Goal: Task Accomplishment & Management: Complete application form

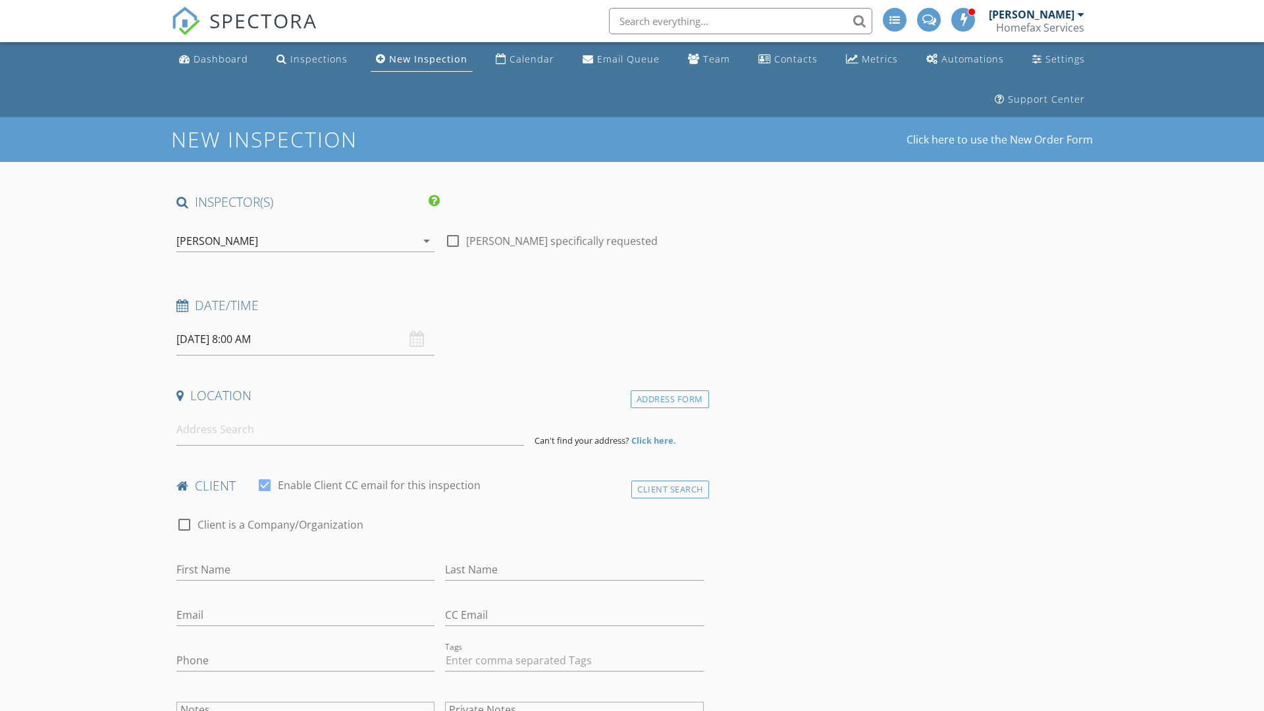
click at [305, 339] on input "[DATE] 8:00 AM" at bounding box center [305, 339] width 258 height 32
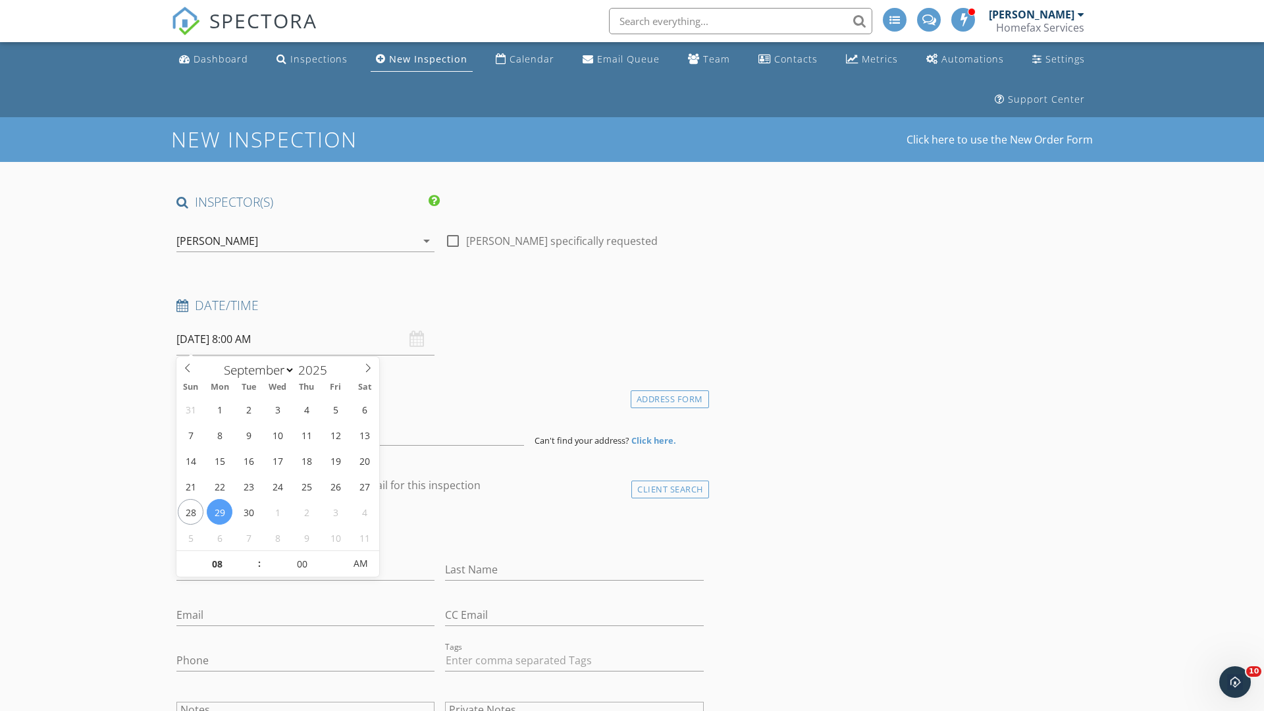
click at [317, 369] on input "2025" at bounding box center [316, 370] width 43 height 18
type input "2025"
click at [217, 563] on input "08" at bounding box center [216, 564] width 81 height 26
type input "10"
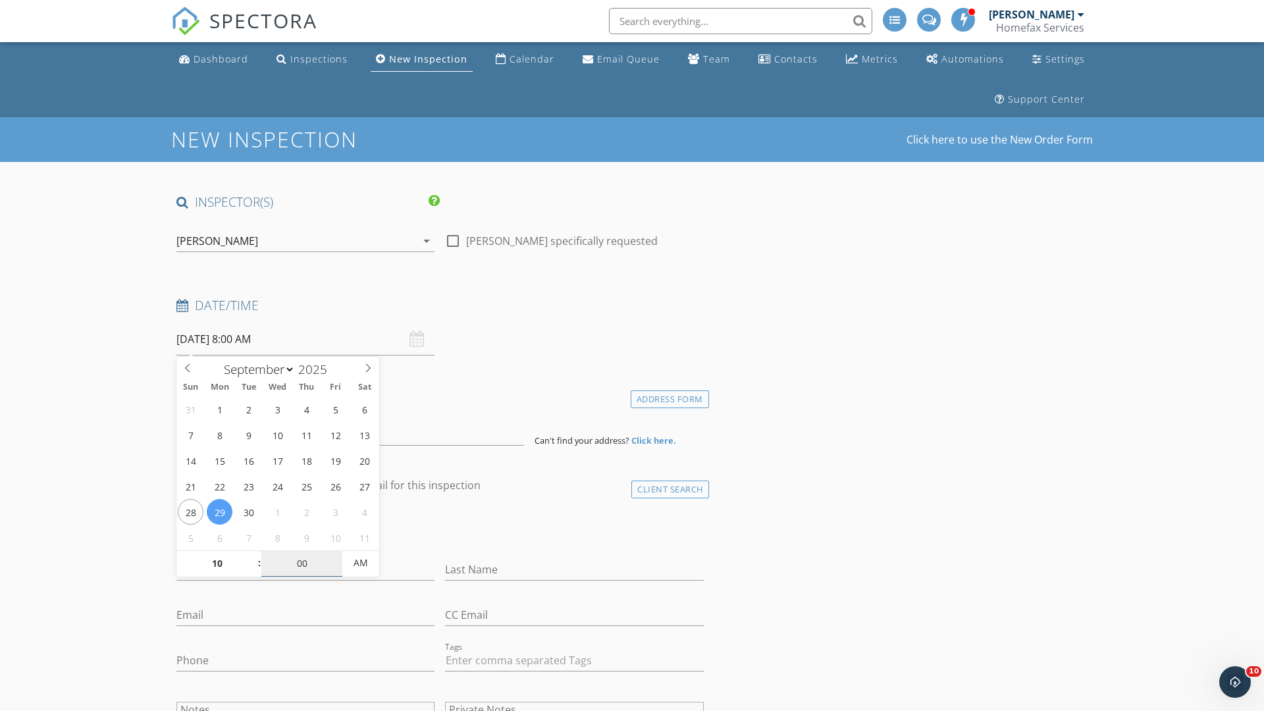
click at [301, 563] on input "00" at bounding box center [301, 563] width 81 height 26
type input "[DATE] 10:00 AM"
type input "00"
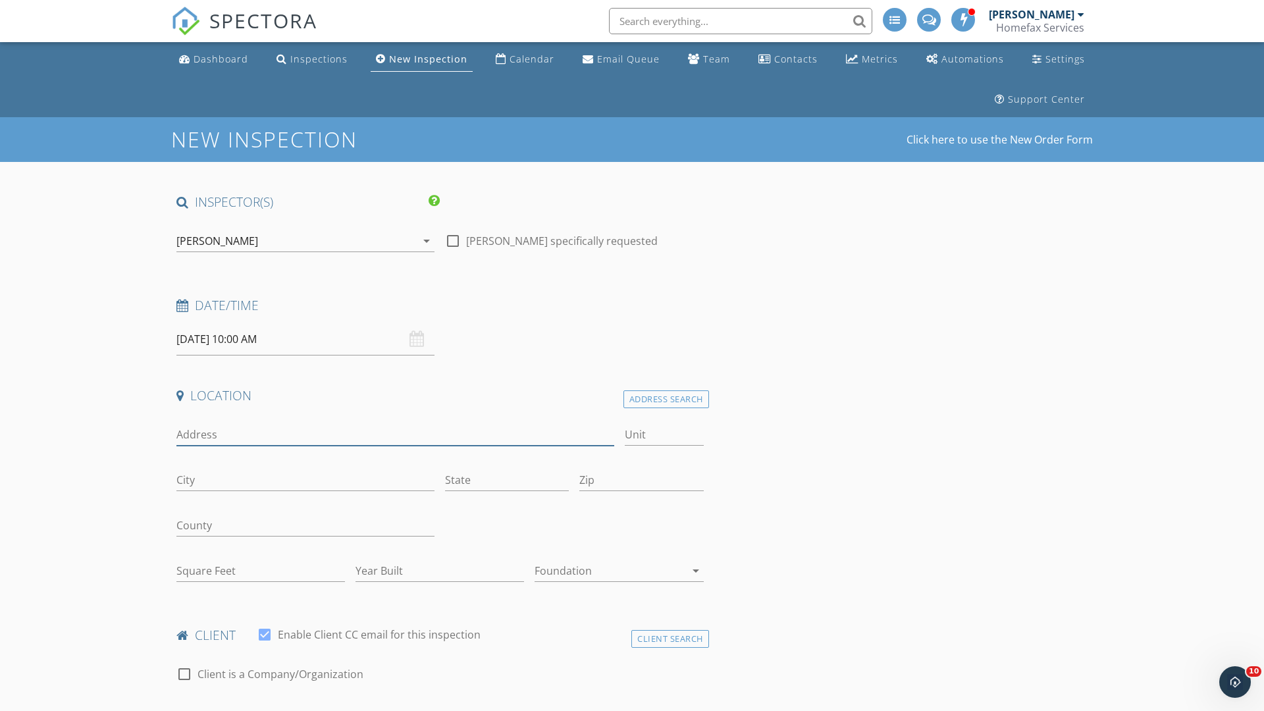
click at [395, 434] on input "Address" at bounding box center [395, 435] width 438 height 22
type input "[STREET_ADDRESS][PERSON_NAME][PERSON_NAME]"
click at [663, 434] on input "Unit" at bounding box center [664, 435] width 79 height 22
click at [305, 480] on input "City" at bounding box center [305, 480] width 258 height 22
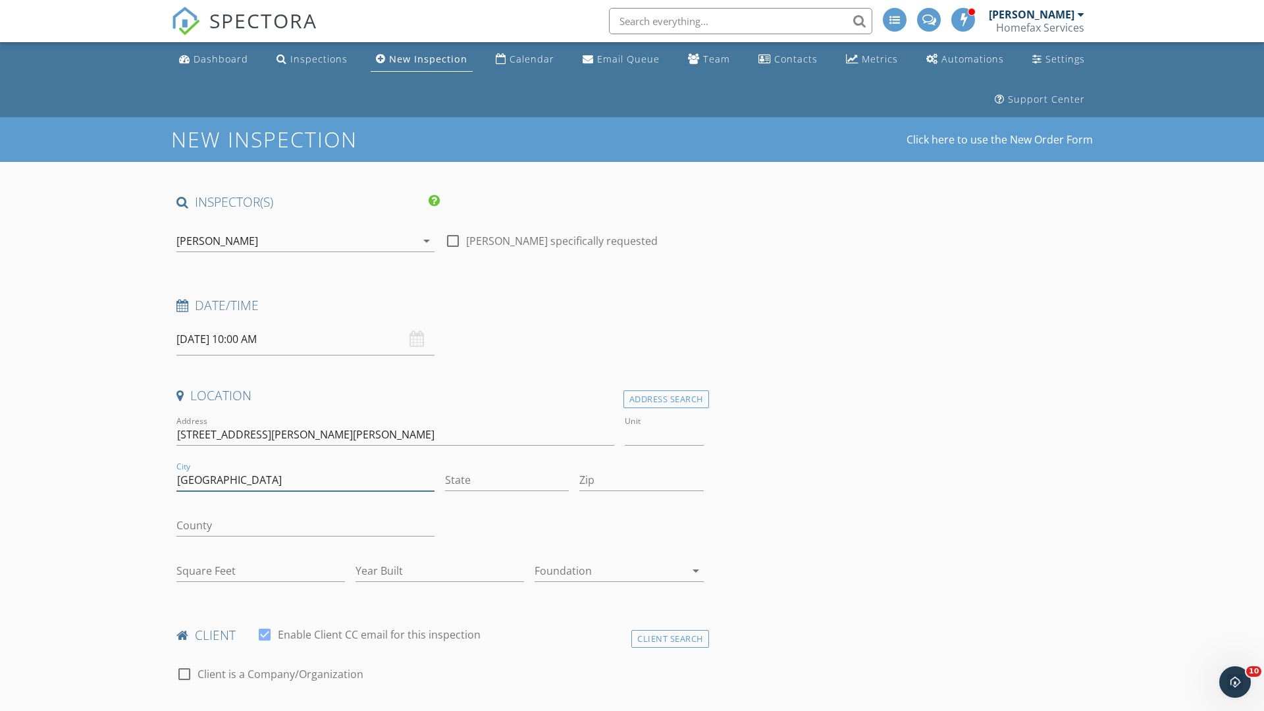
type input "[GEOGRAPHIC_DATA]"
click at [507, 480] on input "State" at bounding box center [507, 480] width 124 height 22
type input "MN"
click at [641, 480] on input "Zip" at bounding box center [641, 480] width 124 height 22
type input "55429"
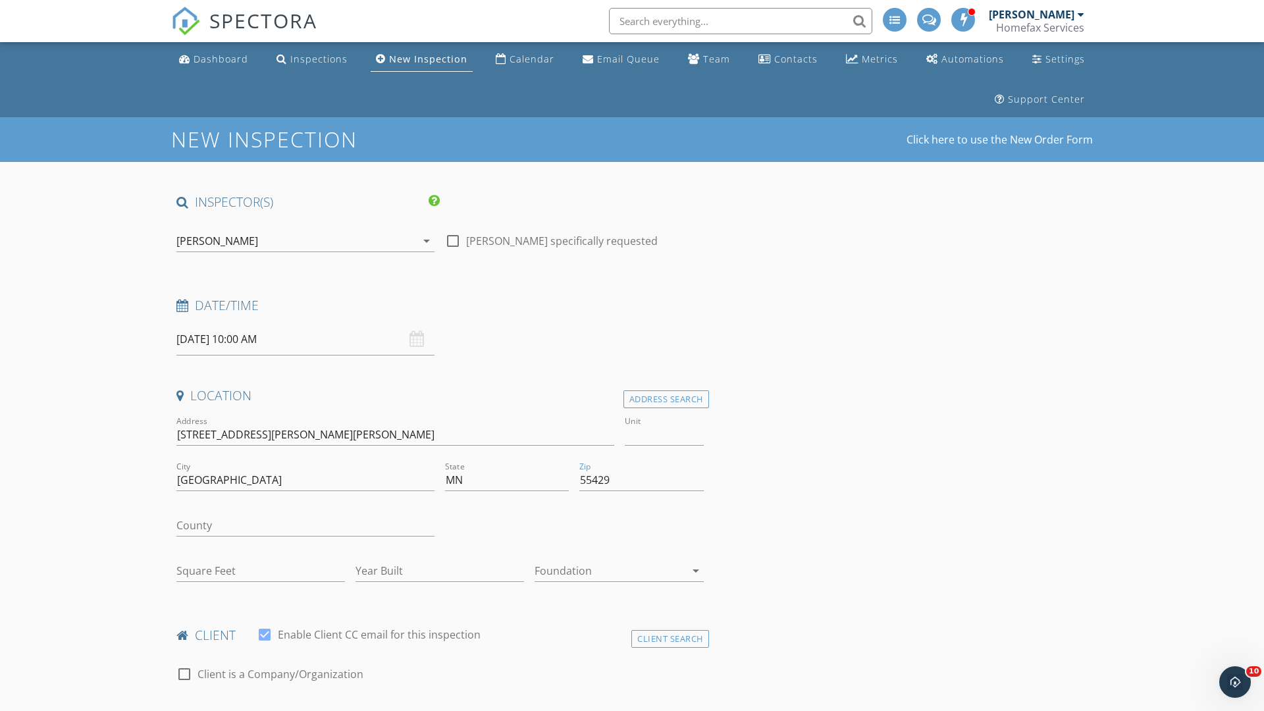
click at [305, 708] on input "First Name" at bounding box center [305, 719] width 258 height 22
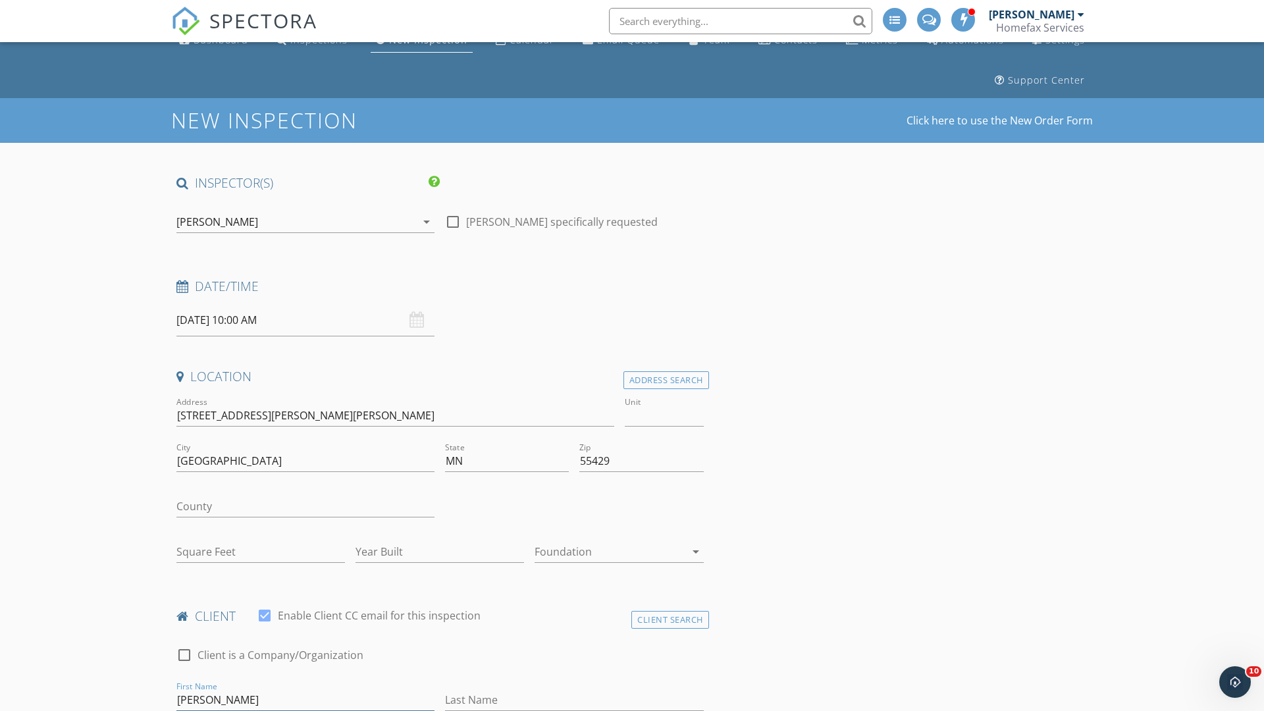
type input "[PERSON_NAME]"
click at [574, 700] on input "Last Name" at bounding box center [574, 700] width 258 height 22
type input "&"
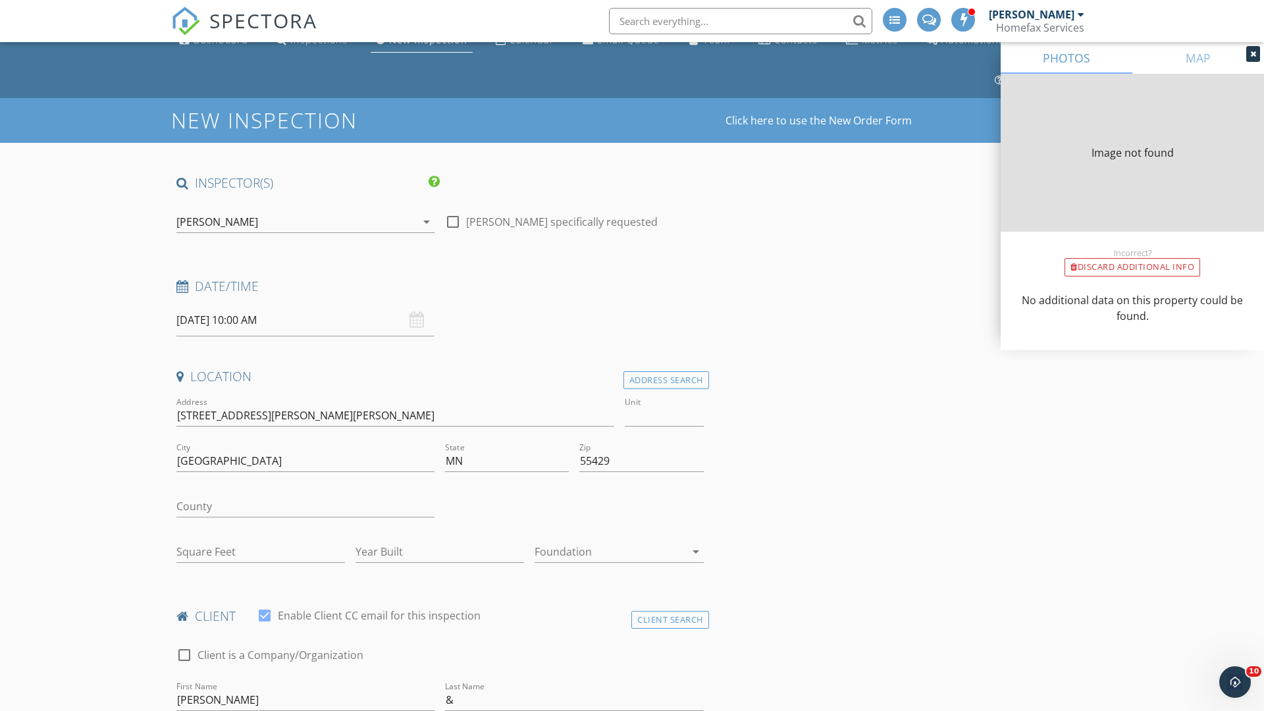
scroll to position [409, 0]
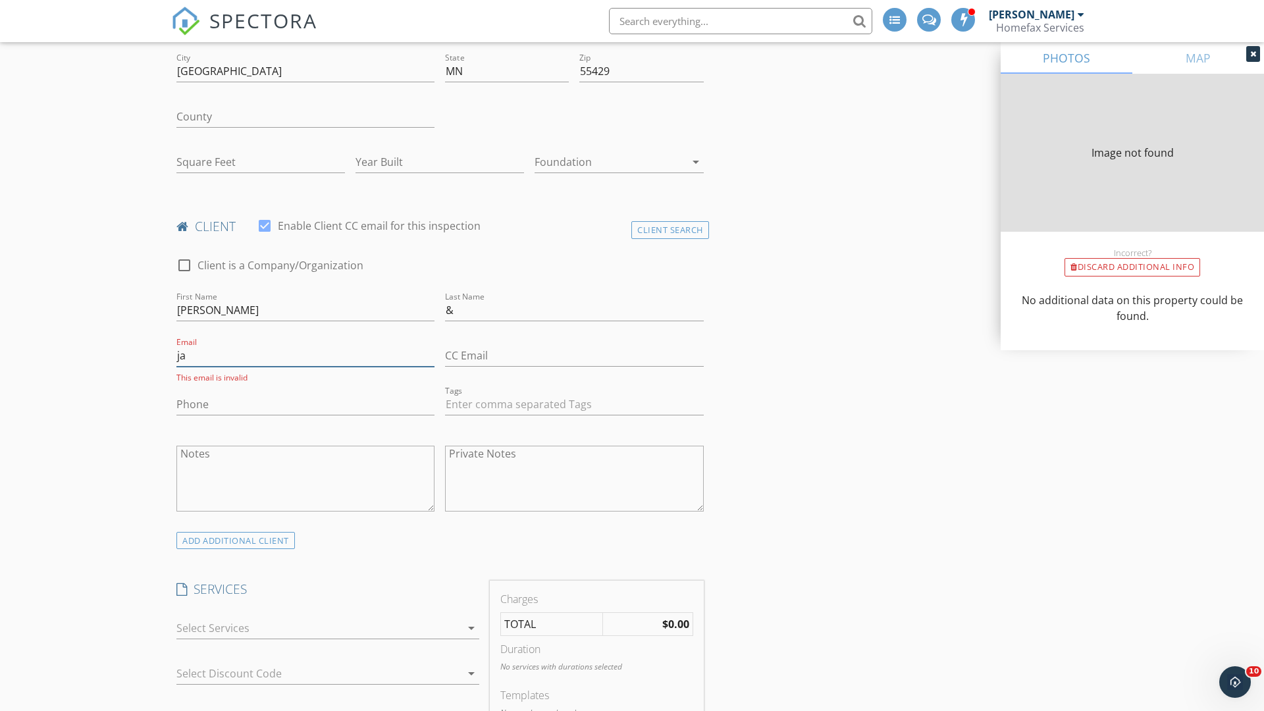
type input "jac"
type input "960"
type input "1957"
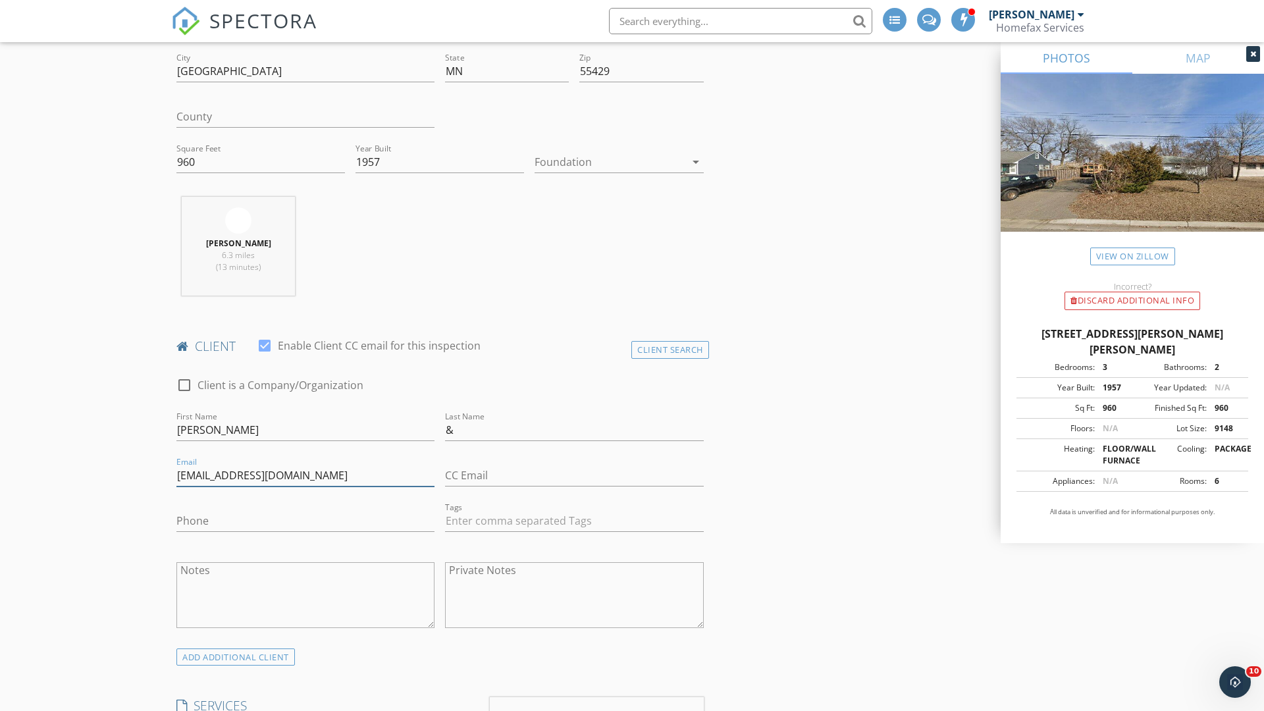
type input "[EMAIL_ADDRESS][DOMAIN_NAME]"
click at [305, 521] on input "Phone" at bounding box center [305, 521] width 258 height 22
type input "[PHONE_NUMBER]"
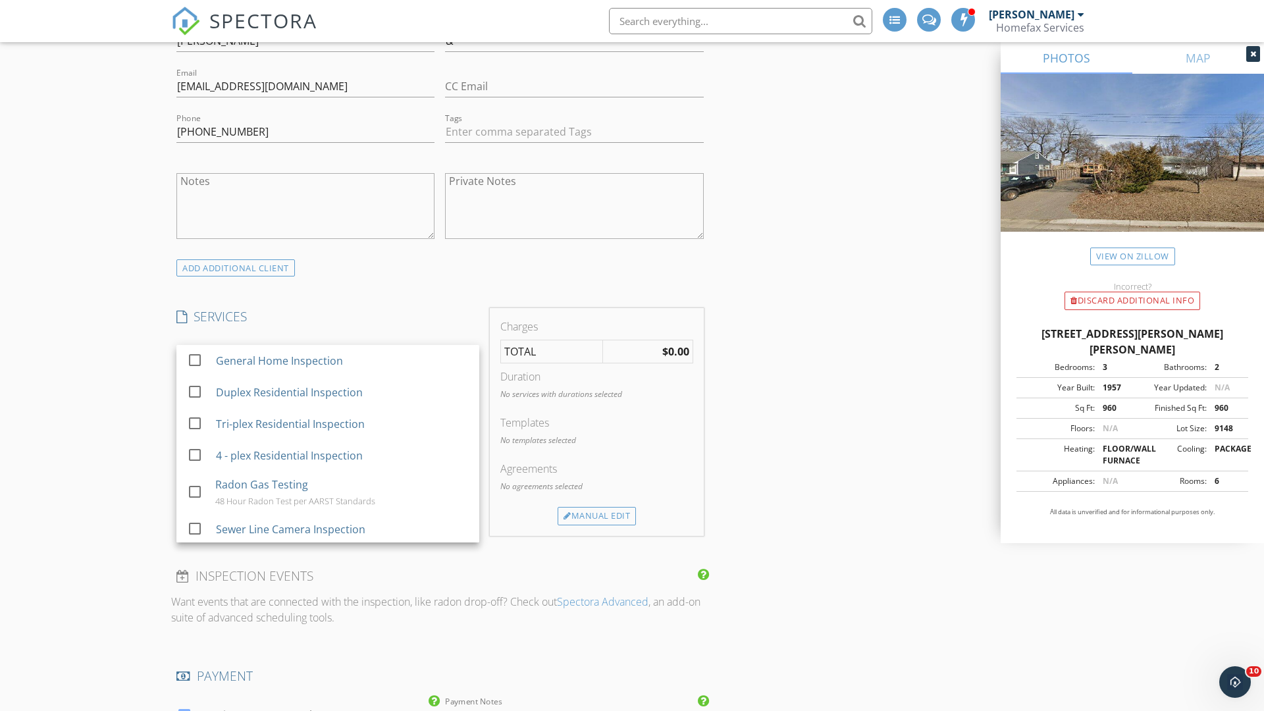
click at [342, 361] on div "General Home Inspection" at bounding box center [342, 360] width 253 height 26
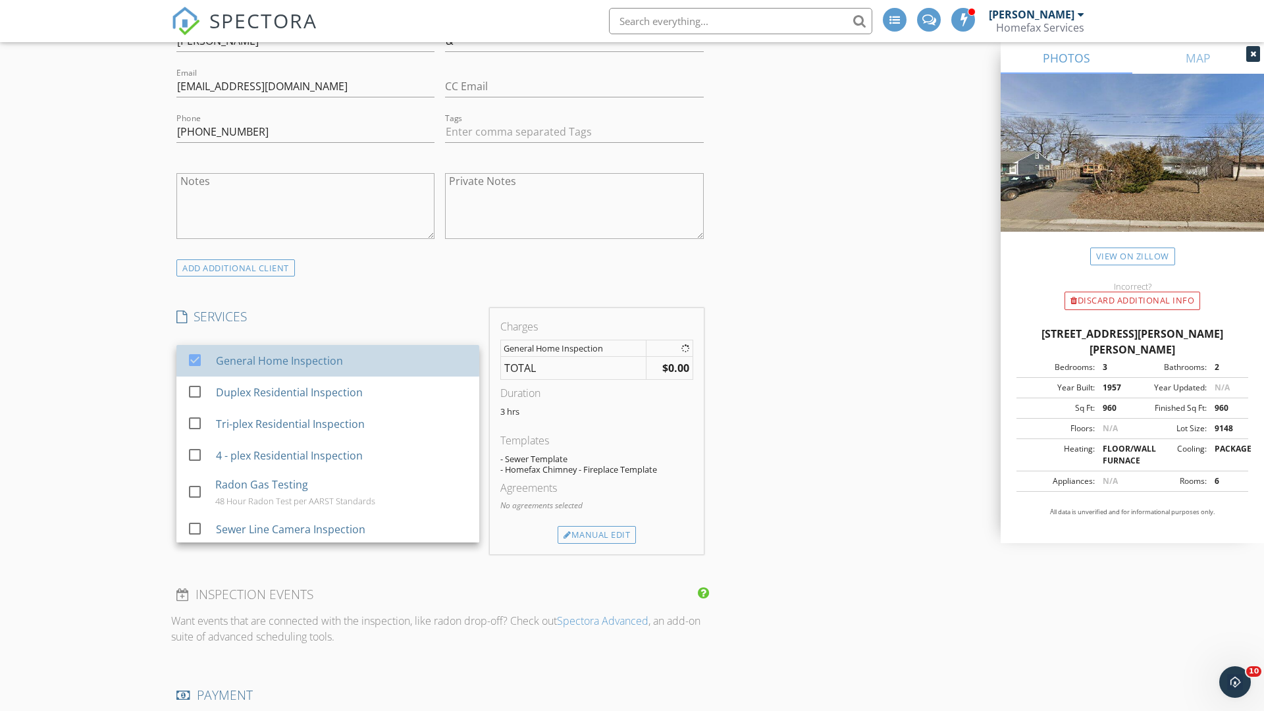
checkbox input "false"
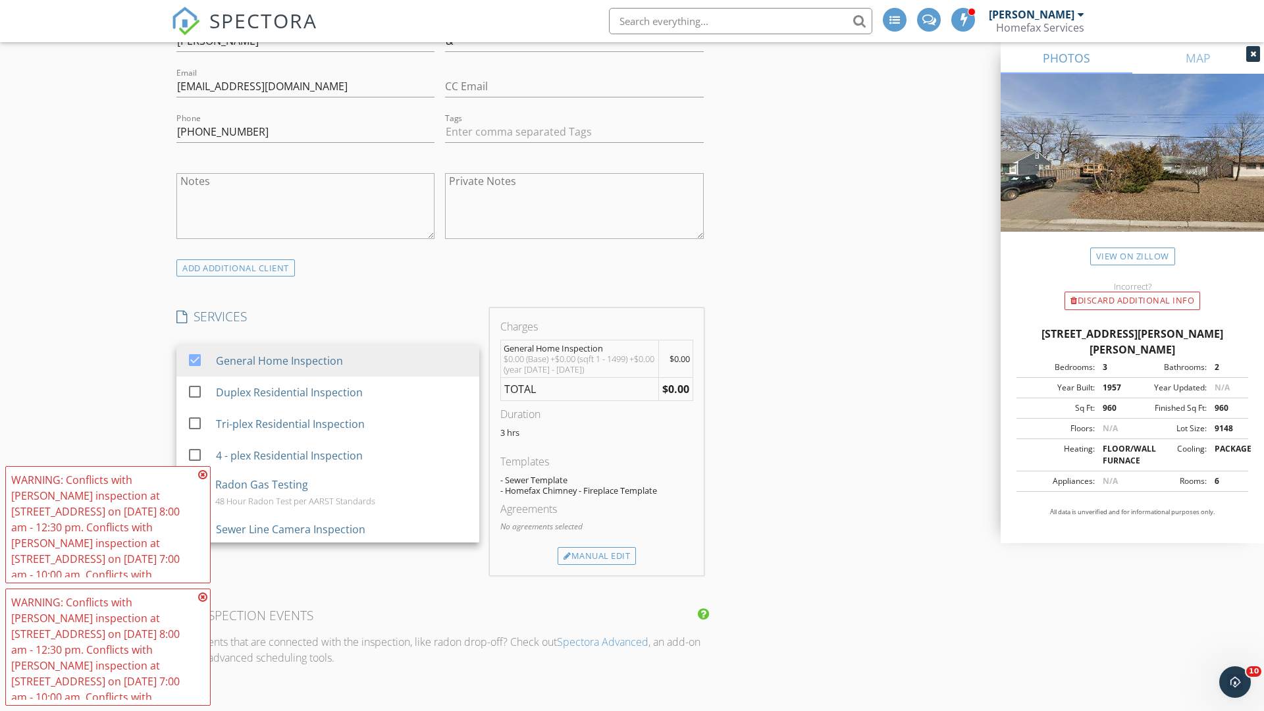
scroll to position [1358, 0]
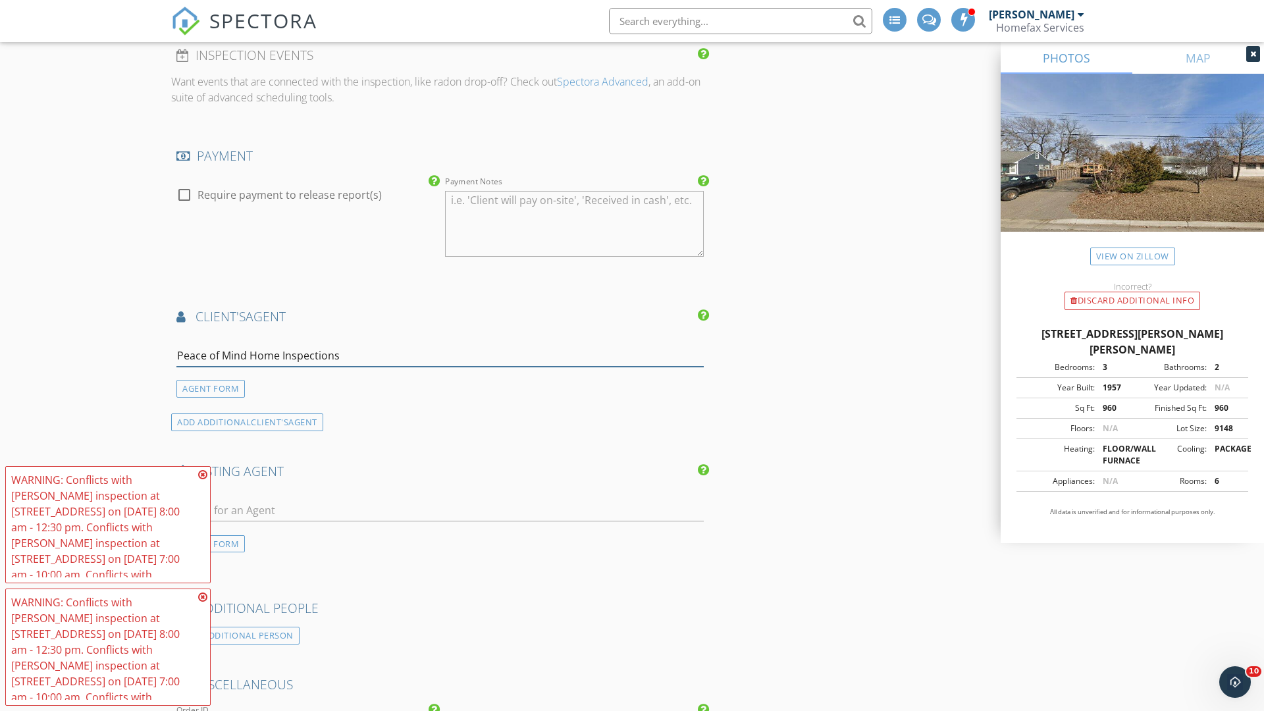
type input "Peace of Mind Home Inspections*"
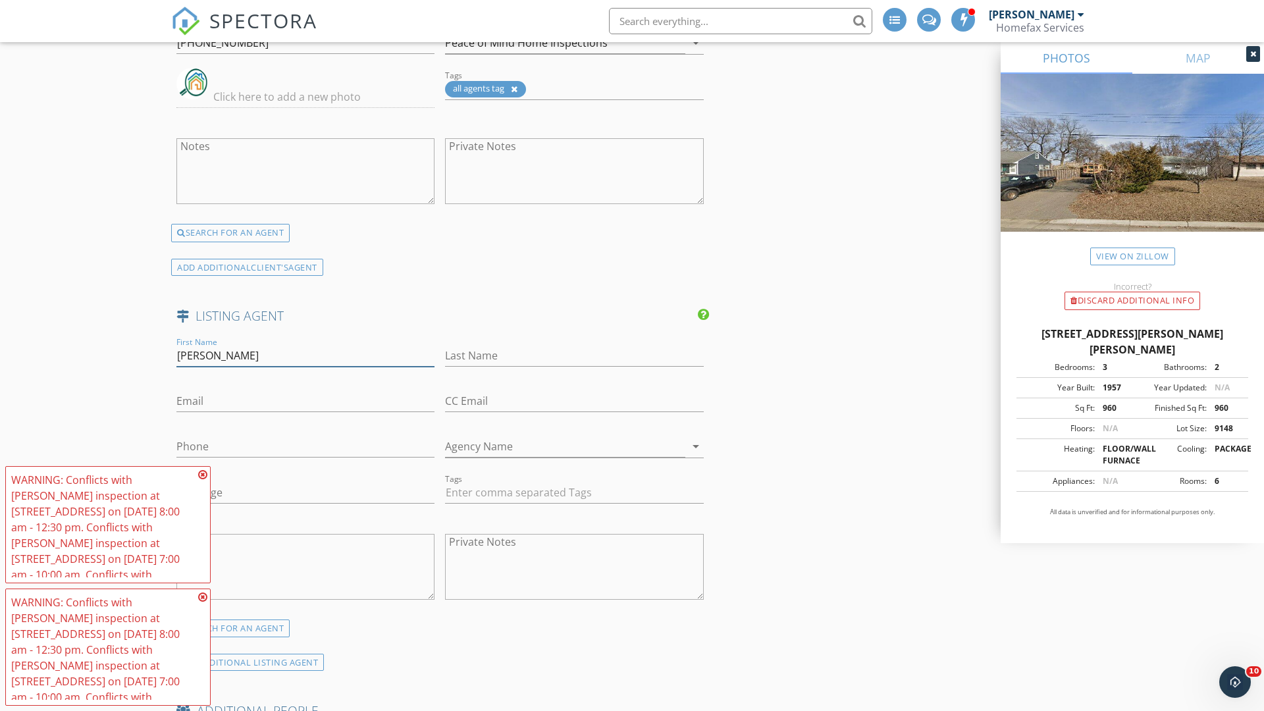
type input "Carlos"
click at [574, 355] on input "text" at bounding box center [574, 356] width 258 height 22
type input "Bunay"
click at [305, 401] on input "text" at bounding box center [305, 401] width 258 height 22
type input "[EMAIL_ADDRESS][DOMAIN_NAME]"
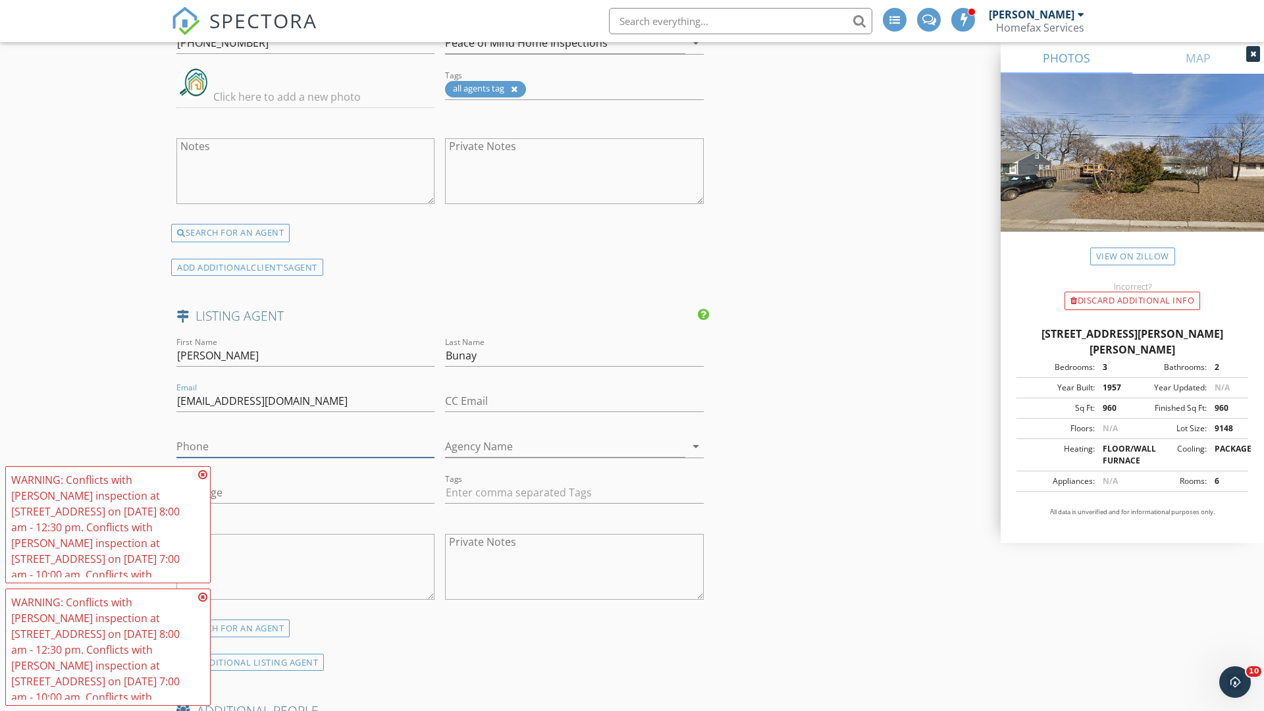
click at [305, 446] on input "text" at bounding box center [305, 447] width 258 height 22
type input "[PHONE_NUMBER]"
